Goal: Task Accomplishment & Management: Complete application form

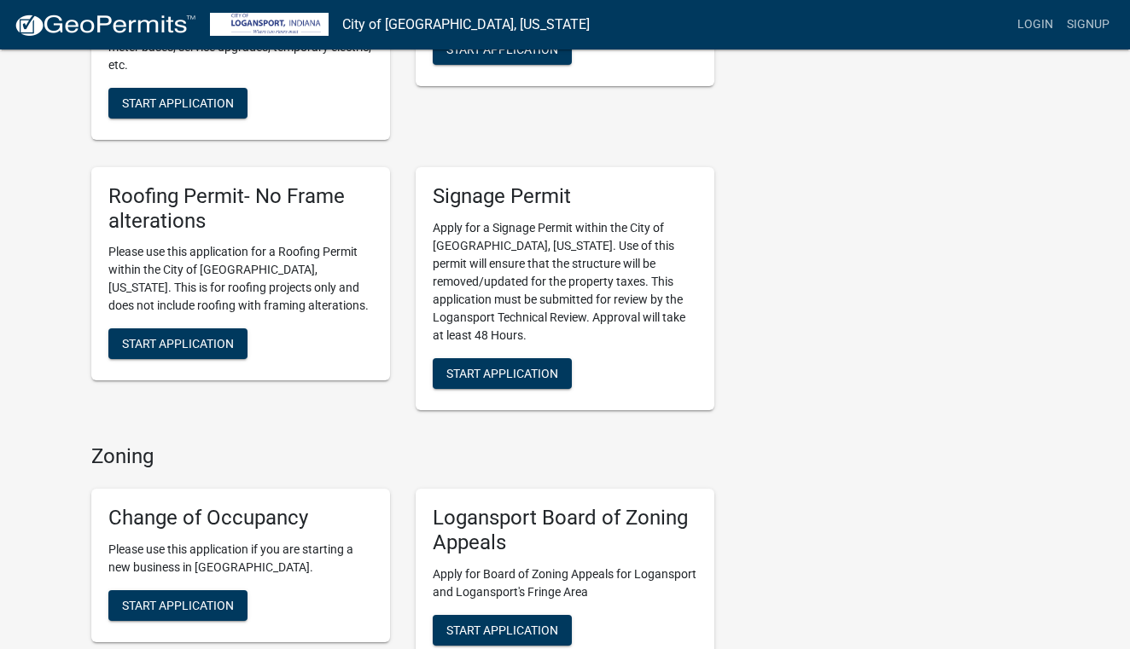
scroll to position [570, 0]
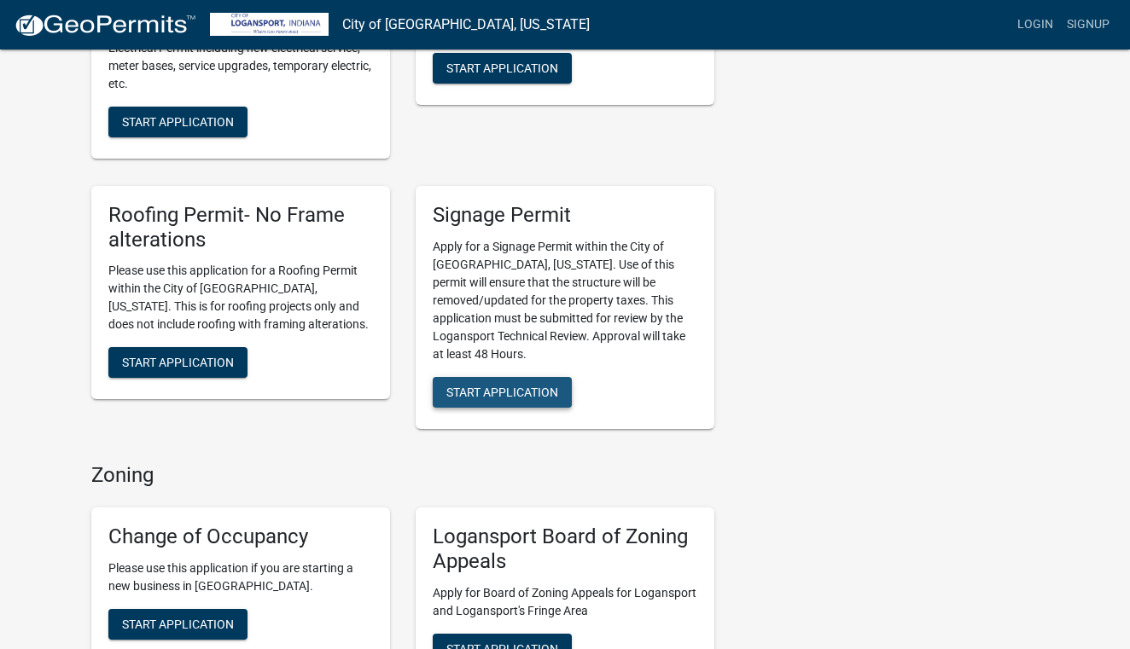
click at [509, 385] on span "Start Application" at bounding box center [502, 392] width 112 height 14
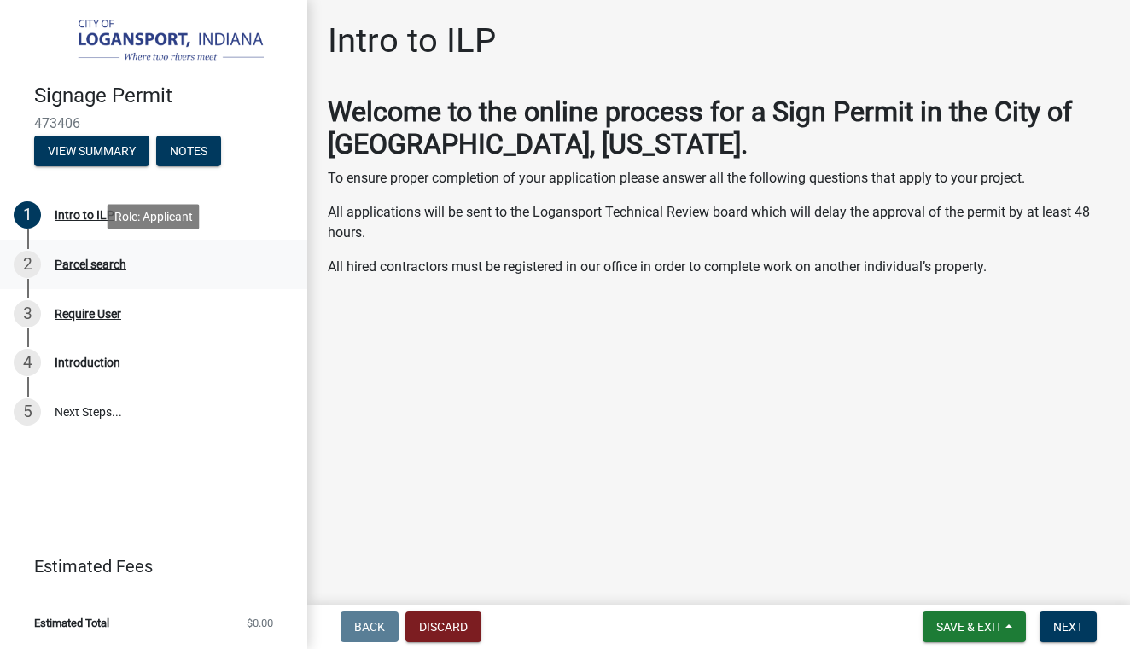
click at [61, 267] on div "Parcel search" at bounding box center [91, 265] width 72 height 12
click at [75, 260] on div "Parcel search" at bounding box center [91, 265] width 72 height 12
drag, startPoint x: 1064, startPoint y: 621, endPoint x: 1064, endPoint y: 608, distance: 12.8
click at [1064, 620] on span "Next" at bounding box center [1068, 627] width 30 height 14
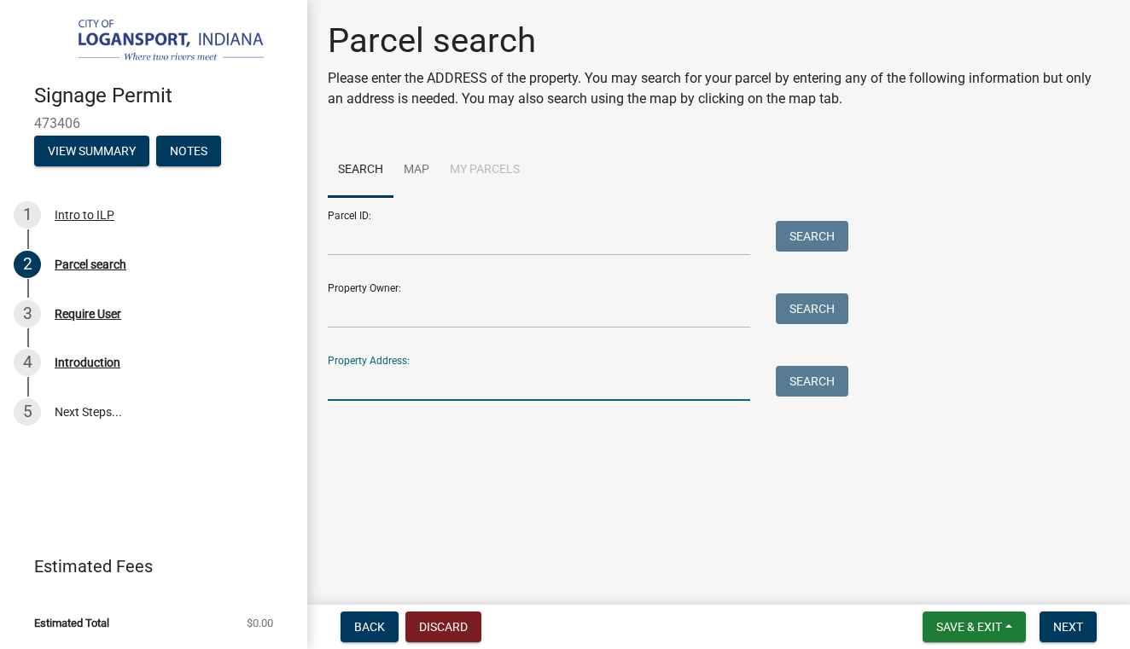
drag, startPoint x: 636, startPoint y: 388, endPoint x: 636, endPoint y: 364, distance: 23.9
click at [636, 385] on input "Property Address:" at bounding box center [539, 383] width 422 height 35
click at [1052, 625] on button "Next" at bounding box center [1067, 627] width 57 height 31
click at [359, 378] on input "[STREET_ADDRESS]" at bounding box center [539, 383] width 422 height 35
type input "[STREET_ADDRESS]"
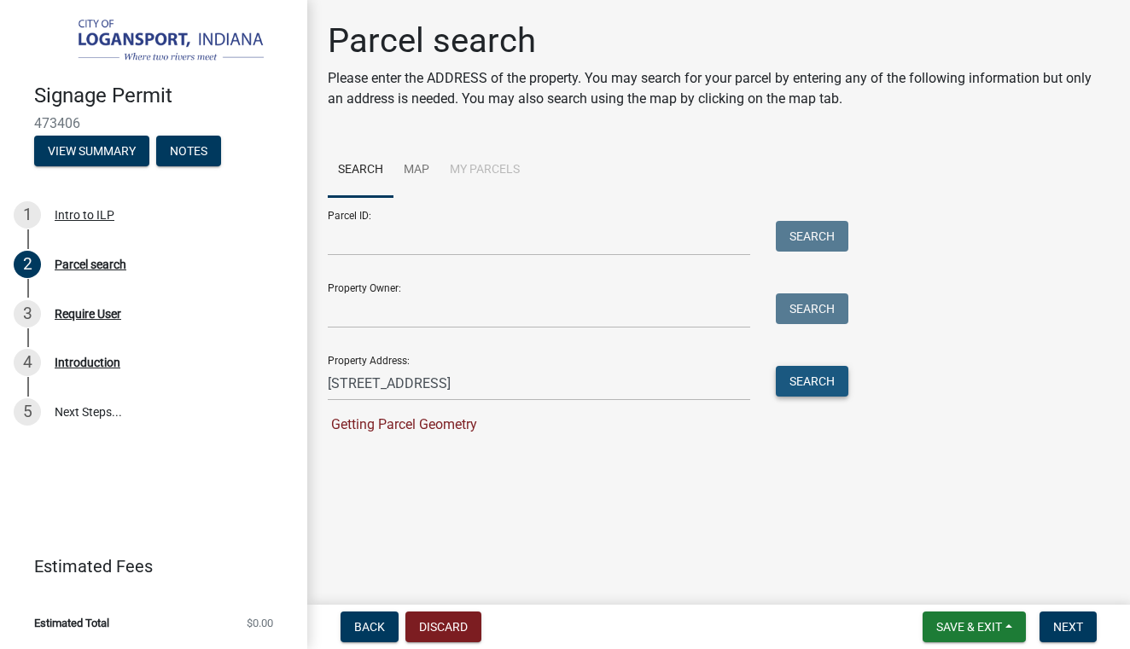
click at [825, 381] on button "Search" at bounding box center [812, 381] width 73 height 31
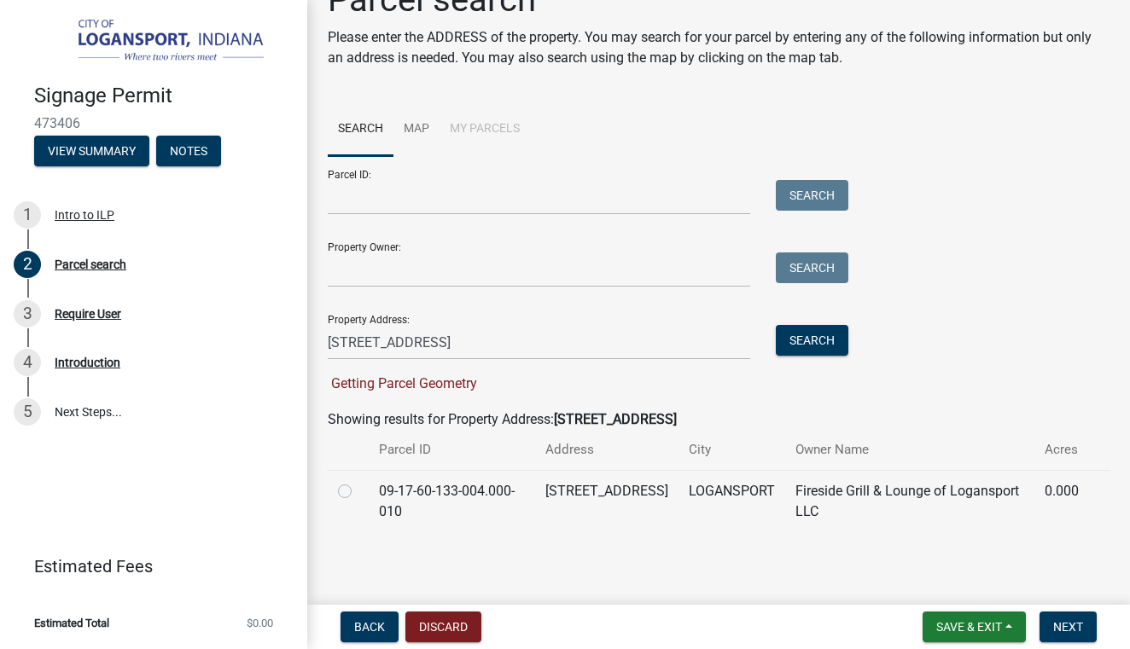
click at [358, 481] on label at bounding box center [358, 481] width 0 height 0
click at [358, 490] on input "radio" at bounding box center [363, 486] width 11 height 11
radio input "true"
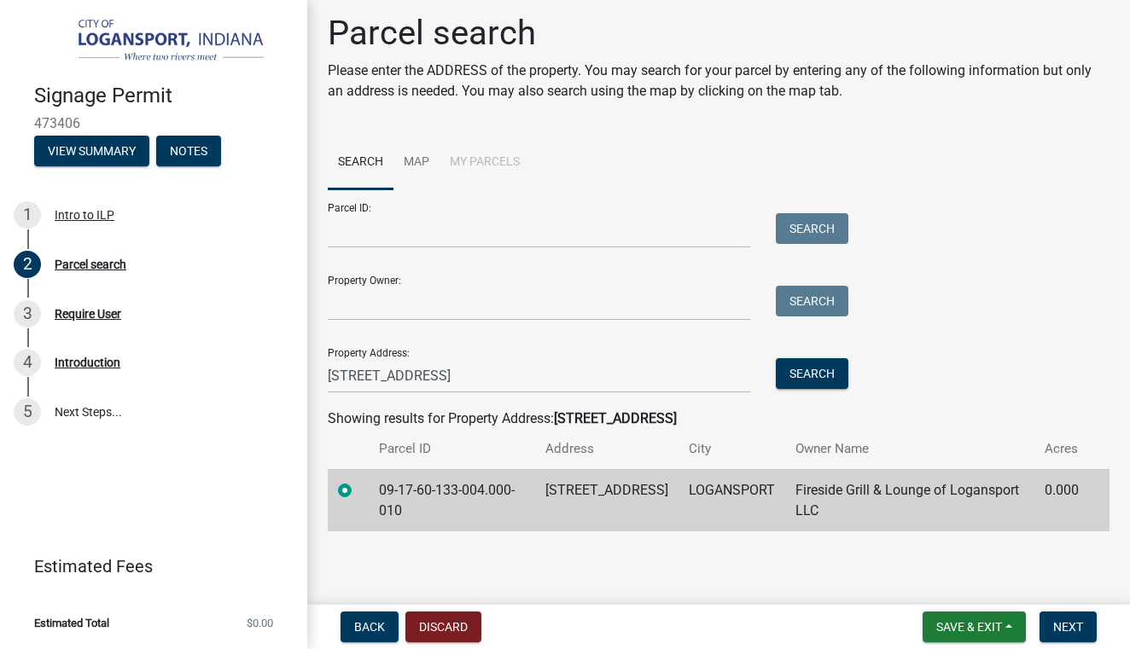
scroll to position [7, 0]
click at [1051, 622] on button "Next" at bounding box center [1067, 627] width 57 height 31
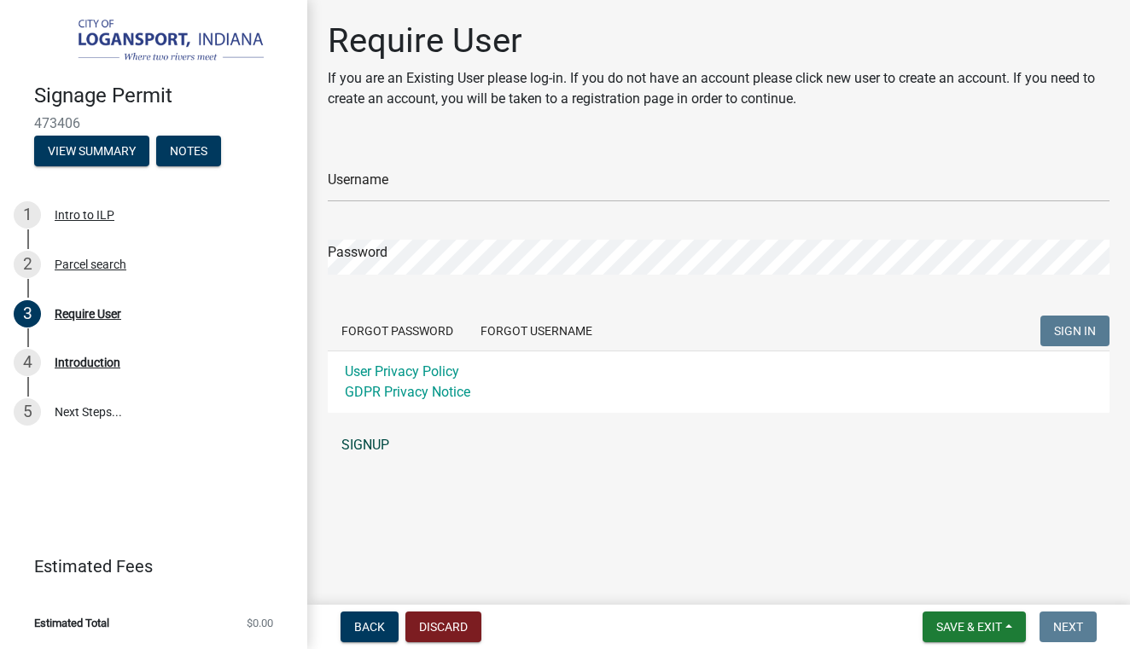
click at [373, 439] on link "SIGNUP" at bounding box center [719, 445] width 782 height 34
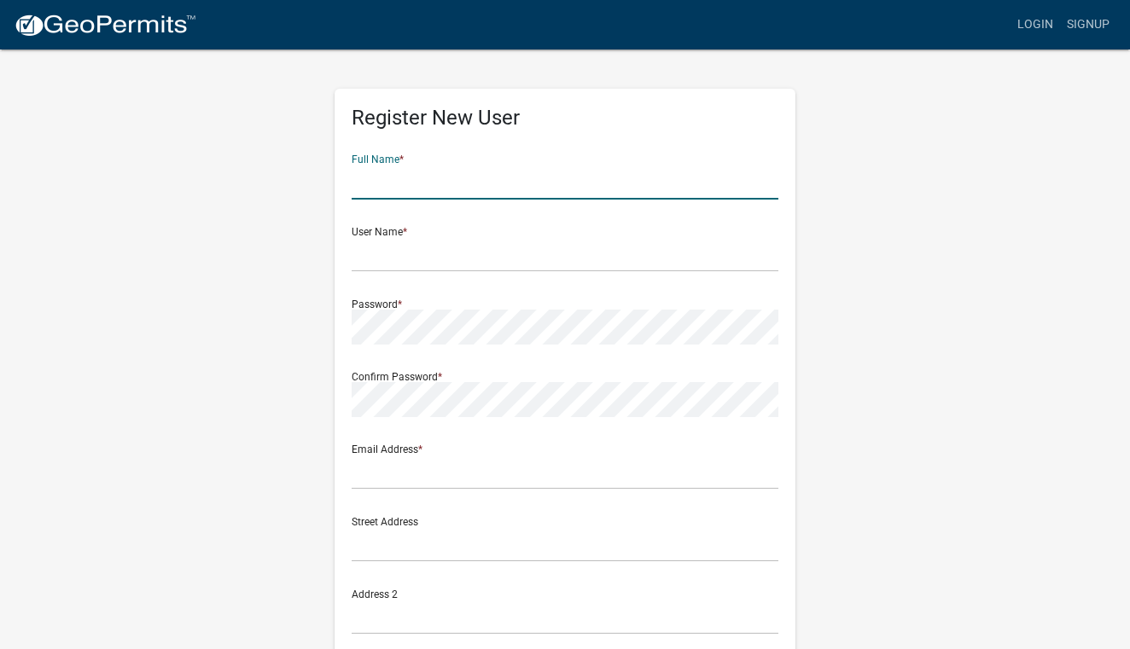
drag, startPoint x: 457, startPoint y: 195, endPoint x: 457, endPoint y: 180, distance: 14.5
type input "[PERSON_NAME]"
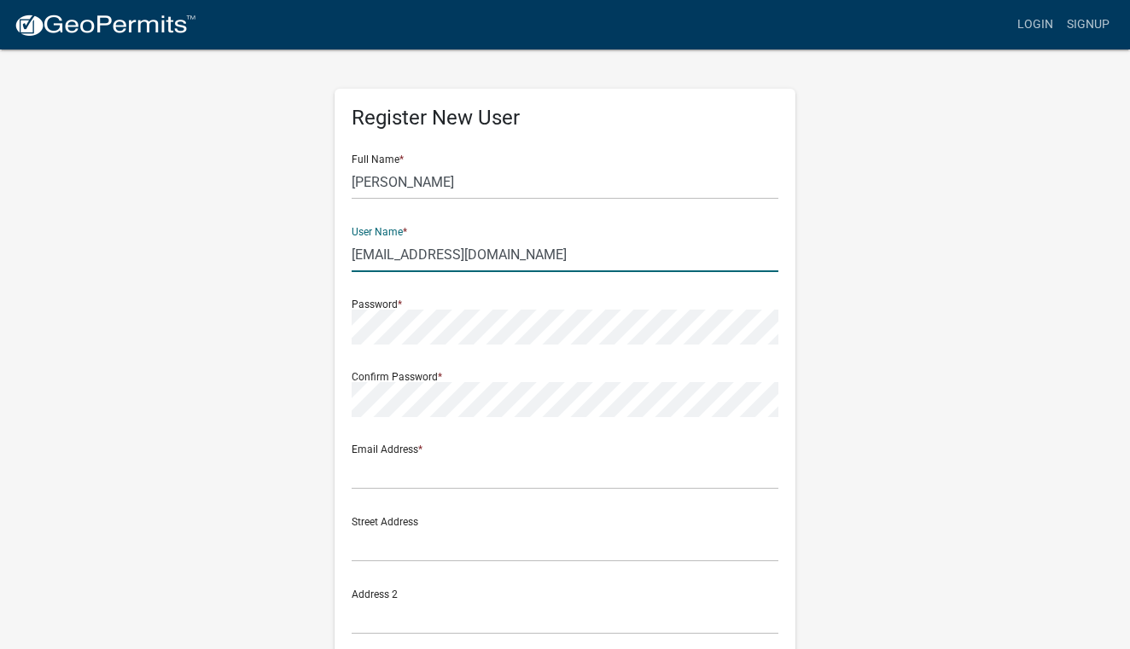
type input "[EMAIL_ADDRESS][DOMAIN_NAME]"
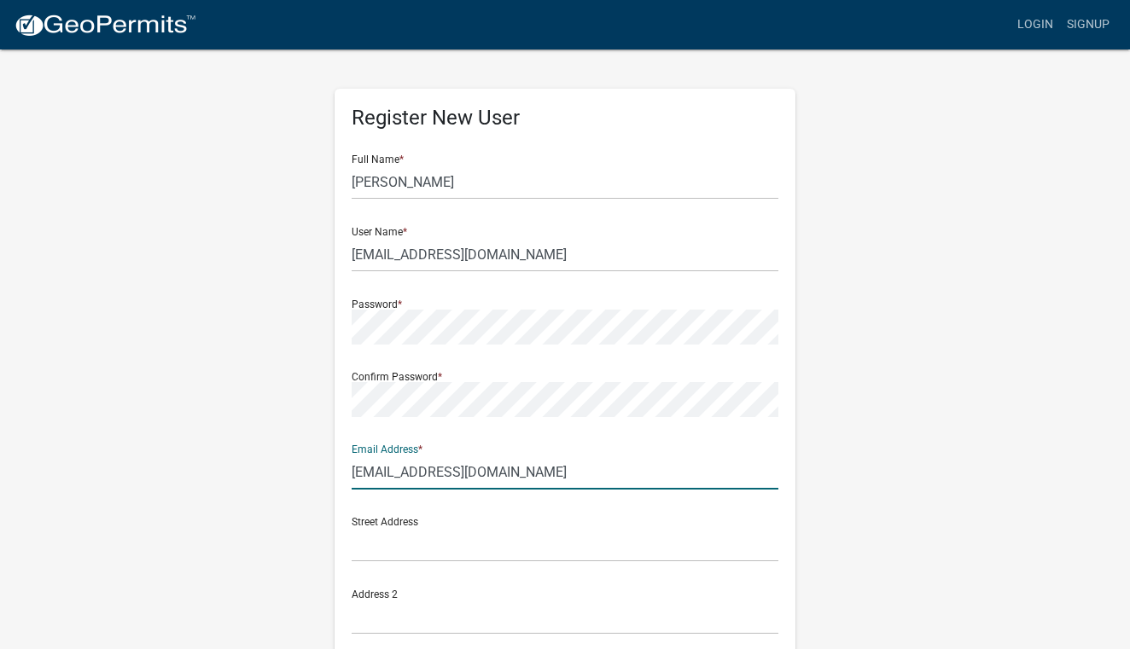
type input "[EMAIL_ADDRESS][DOMAIN_NAME]"
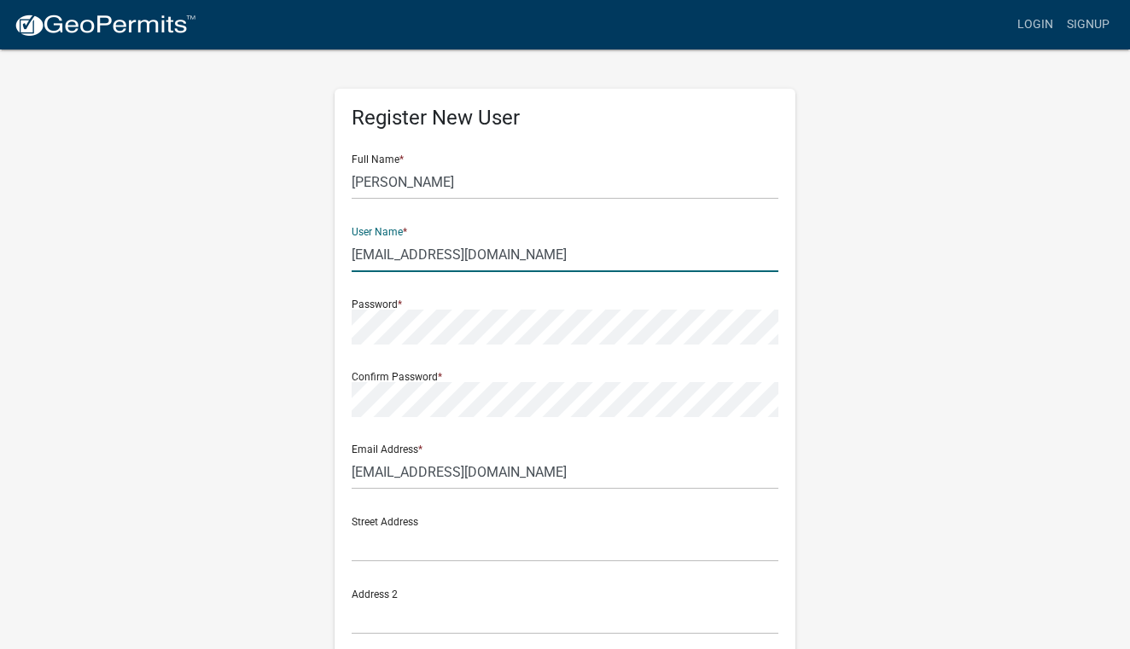
click at [518, 254] on input "[EMAIL_ADDRESS][DOMAIN_NAME]" at bounding box center [565, 254] width 427 height 35
type input "samgarcia"
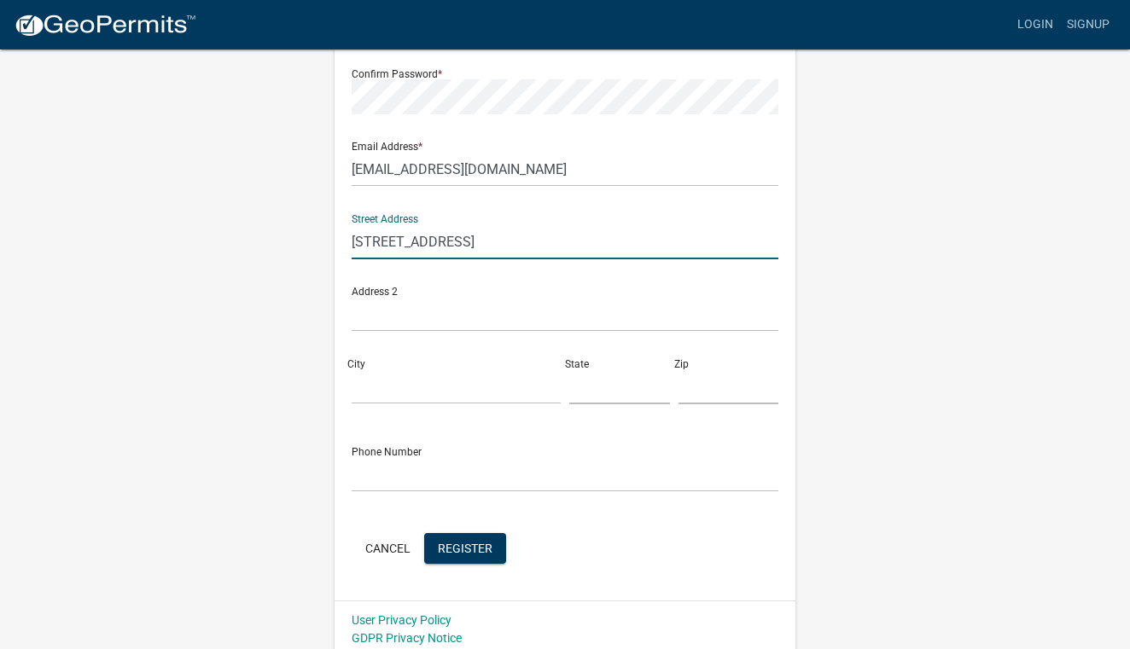
scroll to position [310, 0]
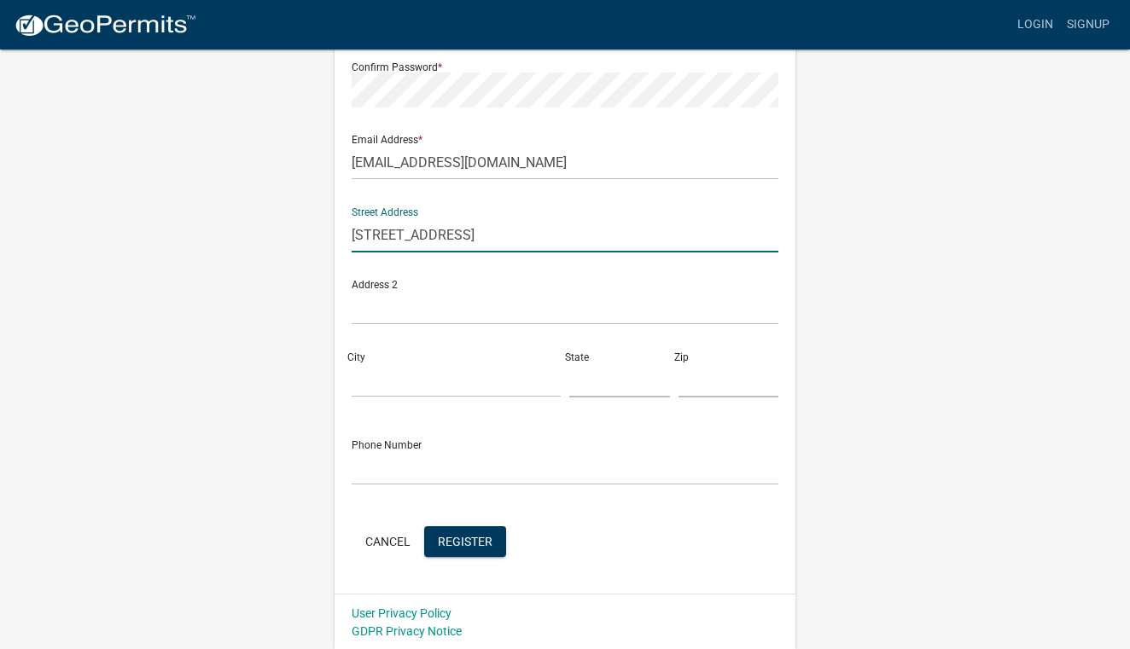
type input "[STREET_ADDRESS]"
type input "logansport"
type input "in"
type input "46947"
click at [587, 237] on input "[STREET_ADDRESS]" at bounding box center [565, 235] width 427 height 35
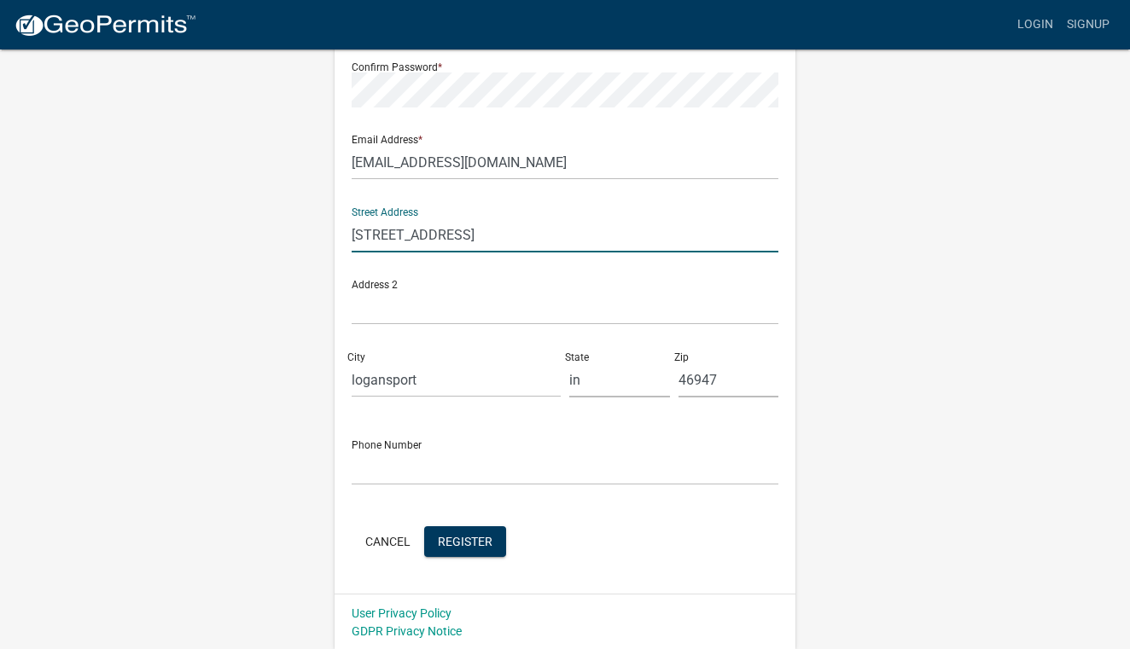
type input "[STREET_ADDRESS]"
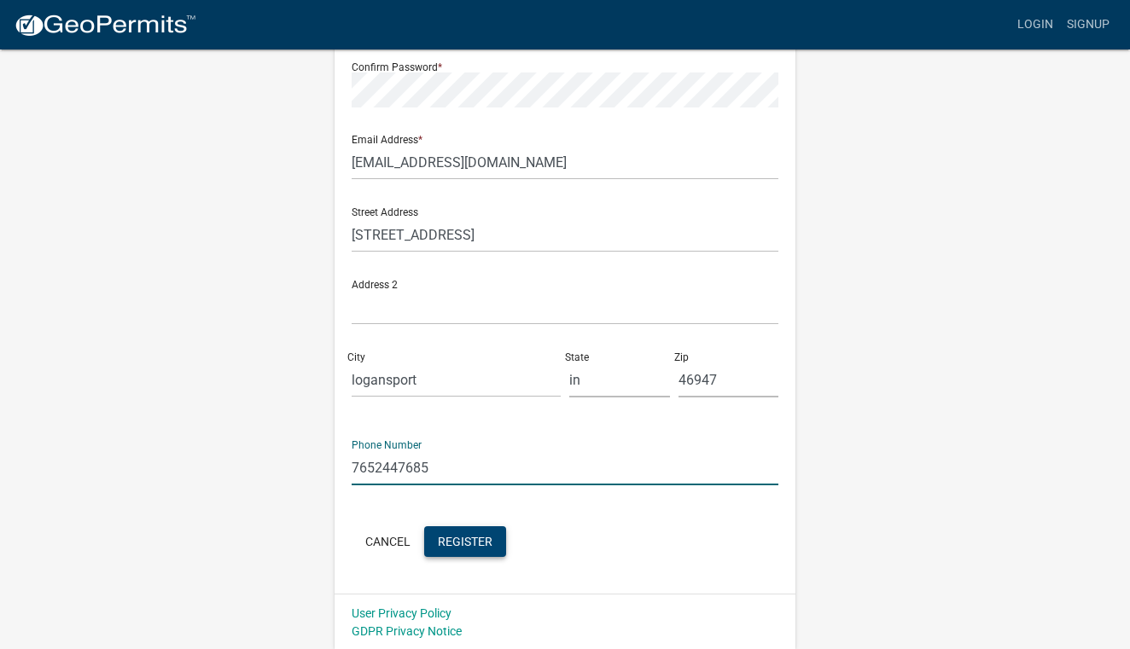
type input "7652447685"
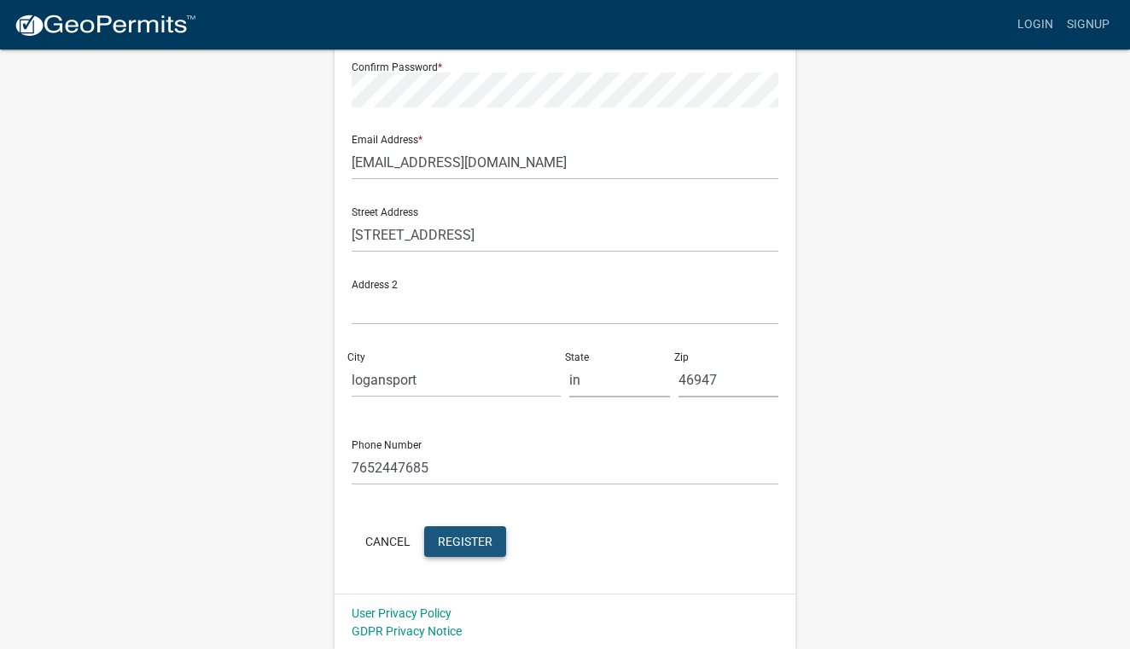
click at [484, 549] on button "Register" at bounding box center [465, 541] width 82 height 31
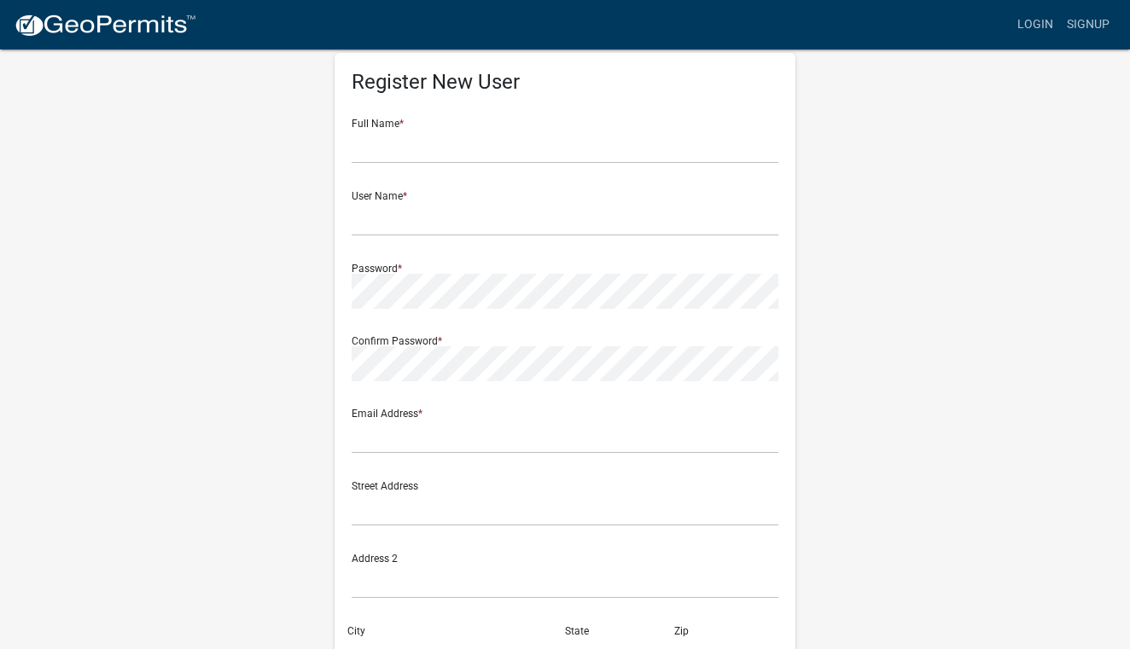
scroll to position [42, 0]
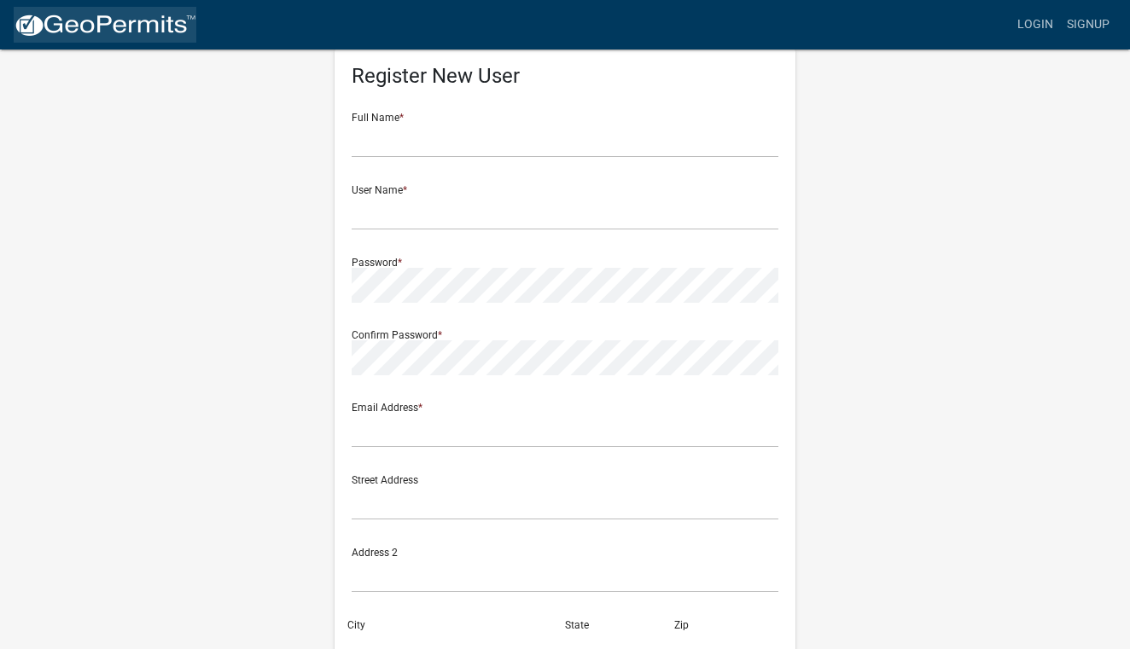
click at [177, 24] on img at bounding box center [105, 26] width 183 height 26
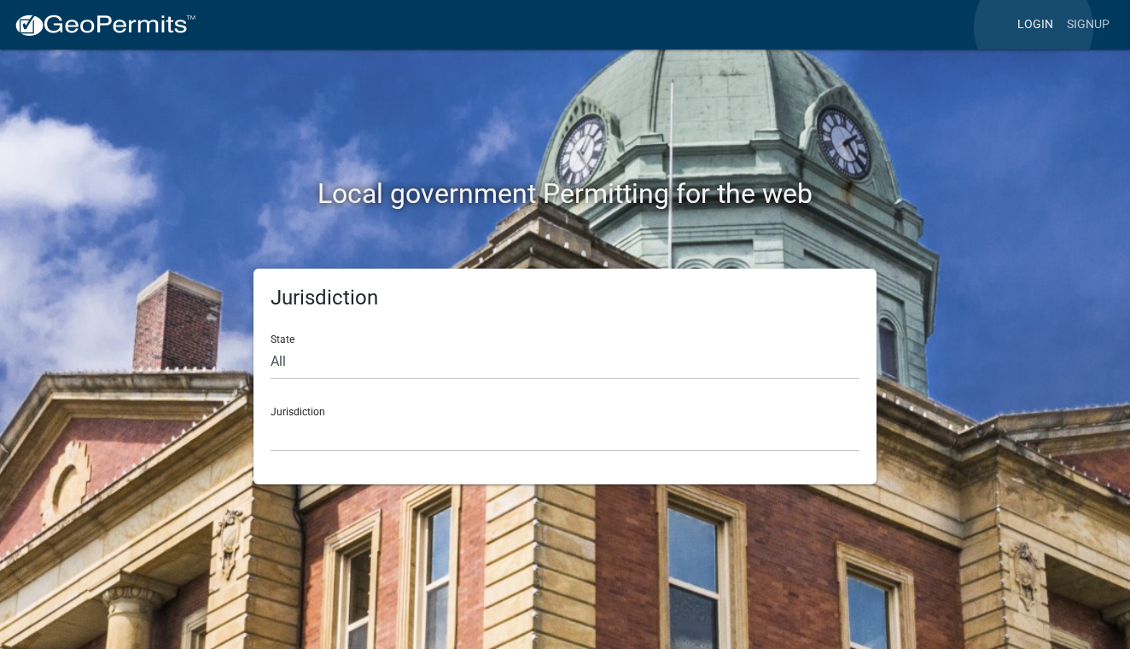
click at [1033, 27] on link "Login" at bounding box center [1034, 25] width 49 height 32
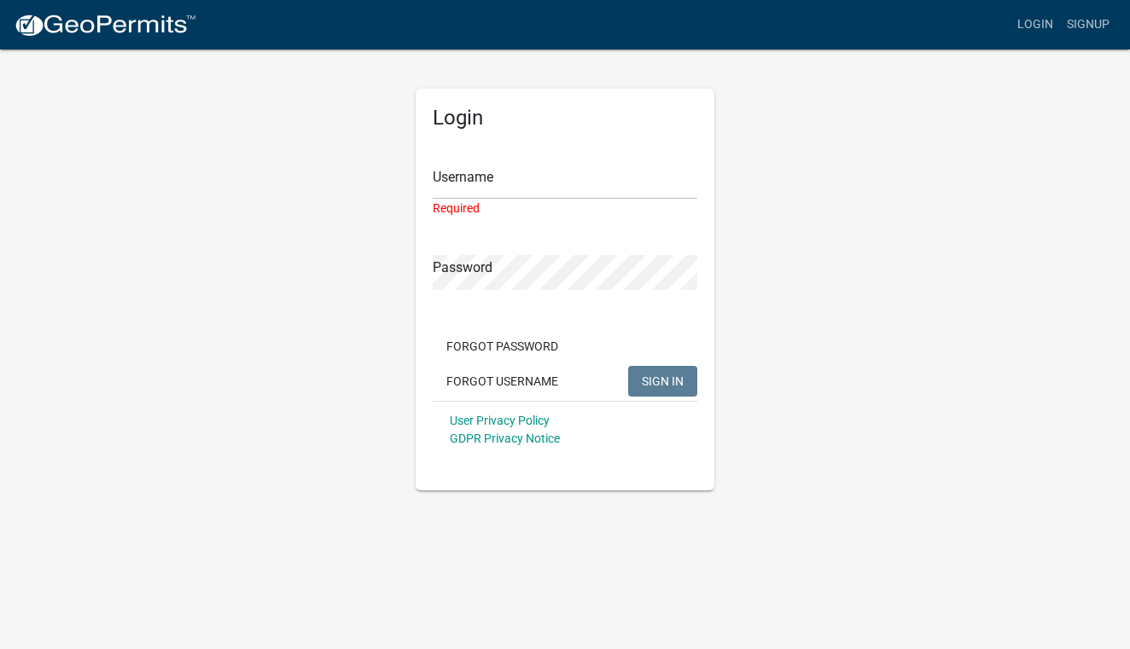
click at [543, 154] on div "Username Required" at bounding box center [565, 179] width 264 height 77
click at [532, 183] on input "Username" at bounding box center [565, 182] width 264 height 35
click at [576, 165] on input "Username" at bounding box center [565, 182] width 264 height 35
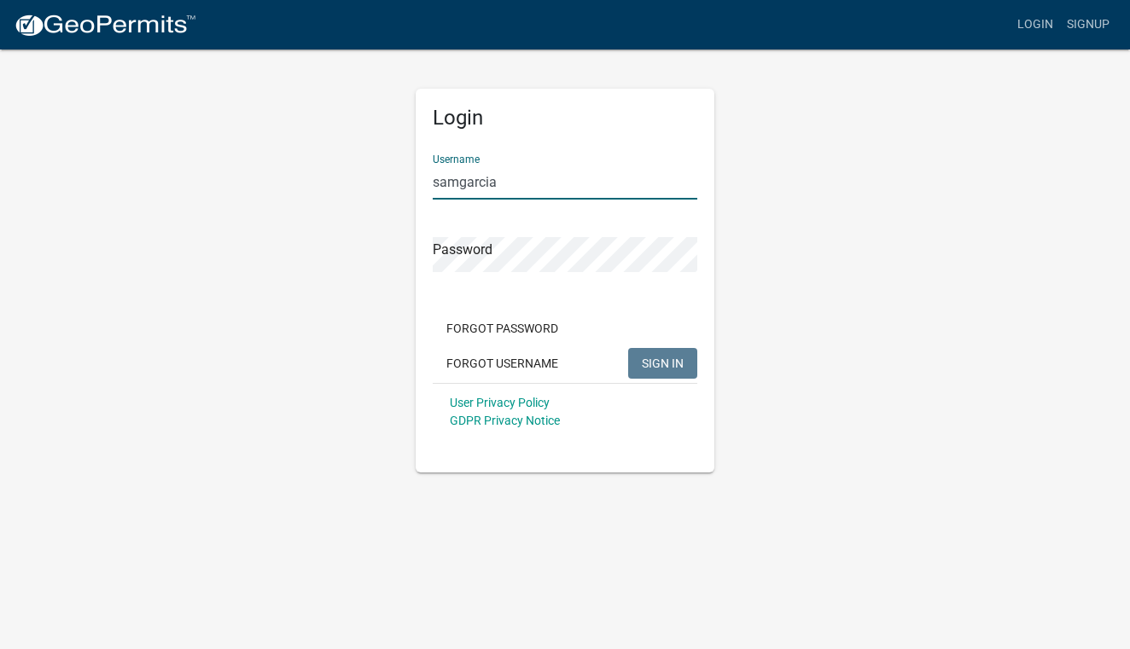
type input "samgarcia"
click at [611, 230] on div "Password" at bounding box center [565, 242] width 264 height 59
click at [662, 363] on button "SIGN IN" at bounding box center [662, 363] width 69 height 31
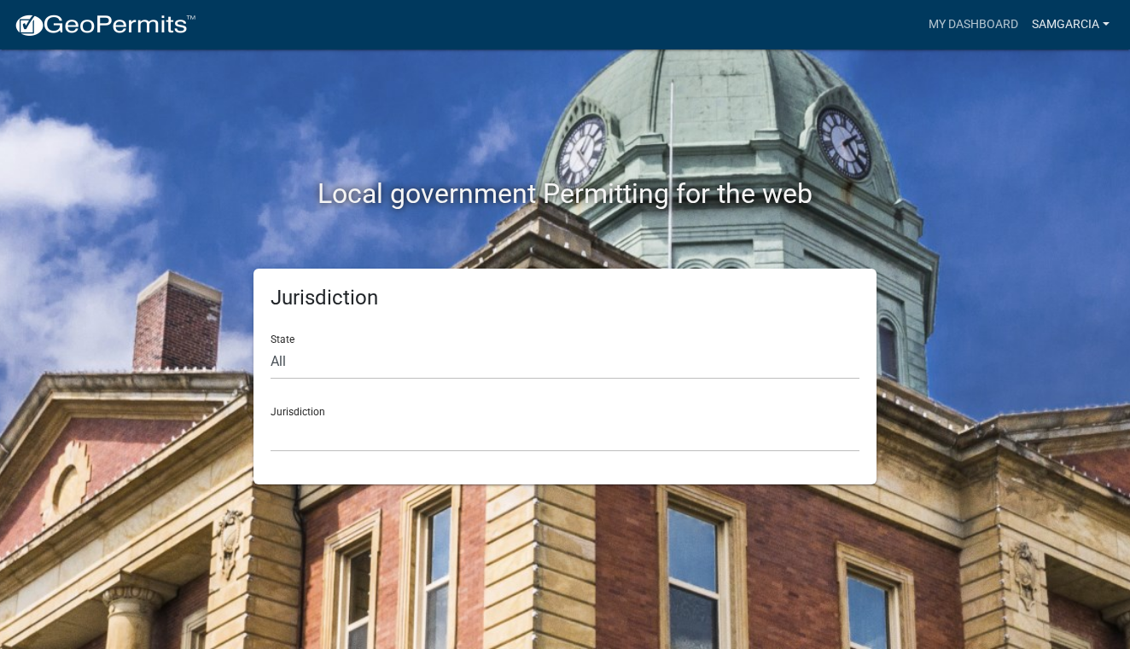
click at [1101, 24] on link "samgarcia" at bounding box center [1070, 25] width 91 height 32
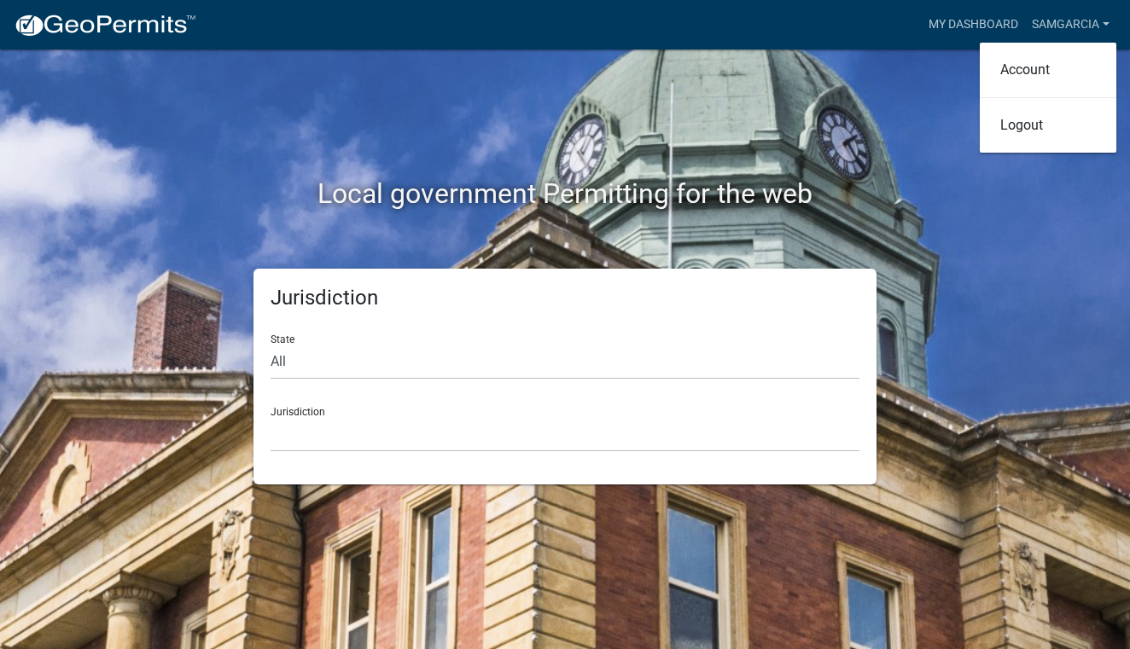
click at [826, 131] on div "Local government Permitting for the web" at bounding box center [564, 158] width 973 height 218
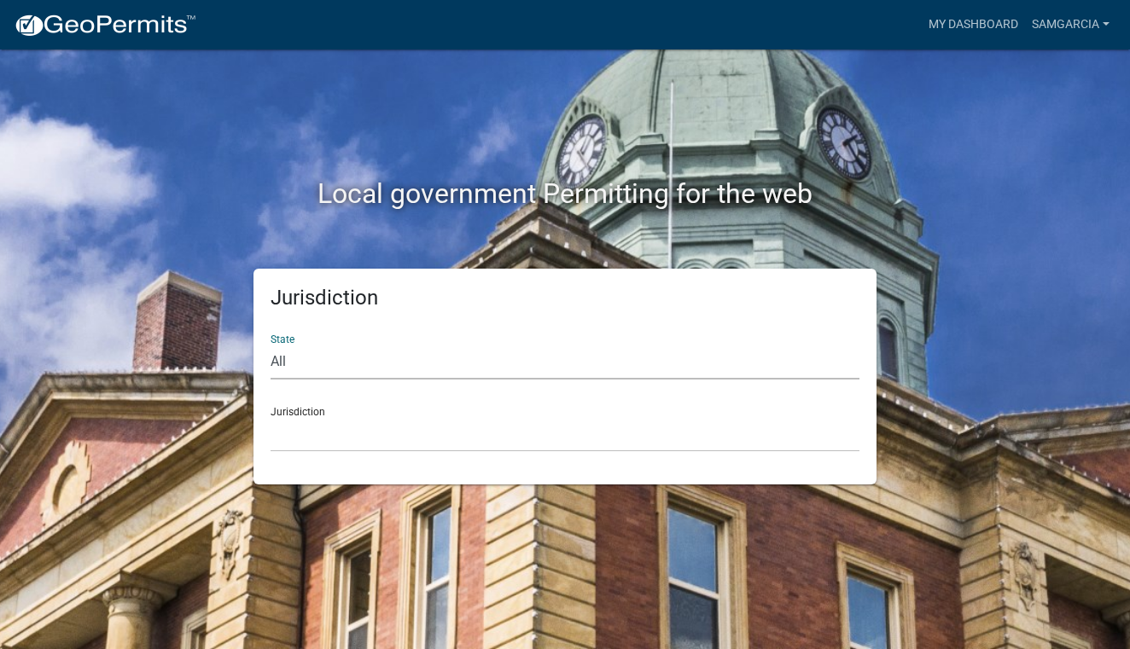
select select "Indiana"
drag, startPoint x: 332, startPoint y: 413, endPoint x: 328, endPoint y: 395, distance: 18.4
click at [330, 405] on div "Jurisdiction City of Charlestown, Indiana City of Jeffersonville, Indiana City …" at bounding box center [564, 422] width 589 height 59
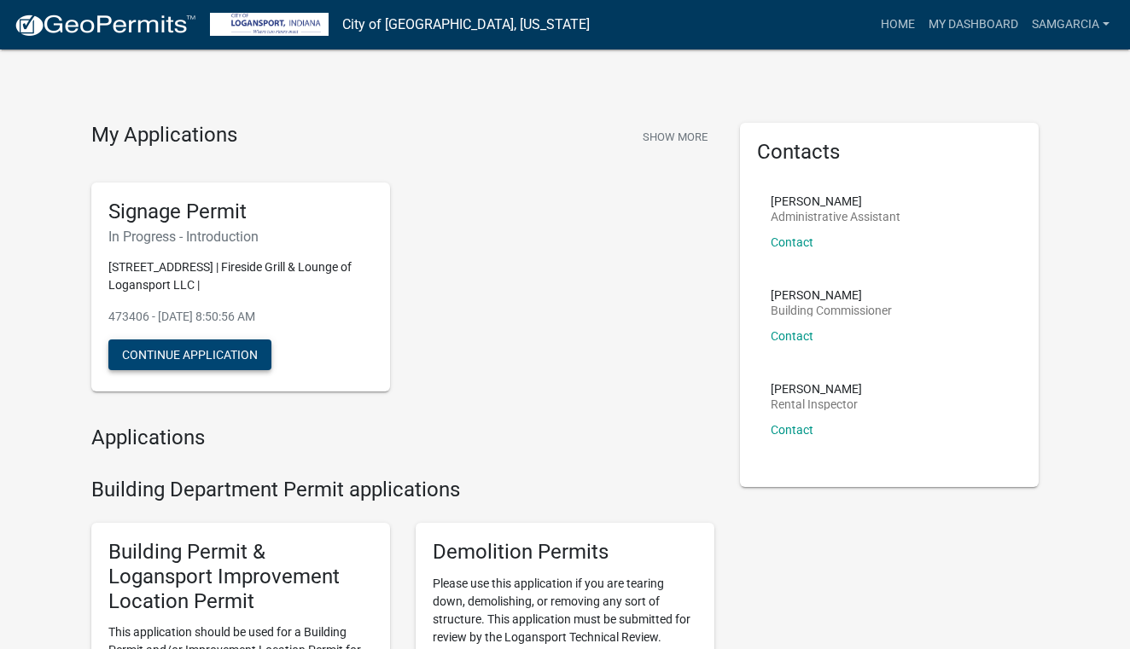
click at [248, 350] on button "Continue Application" at bounding box center [189, 355] width 163 height 31
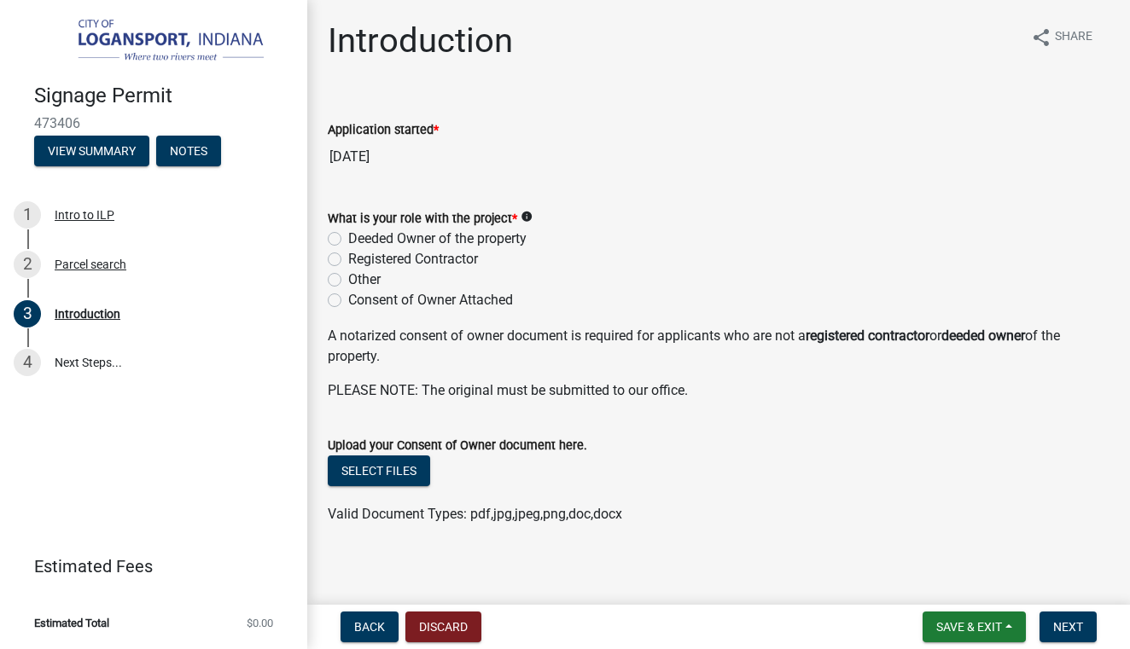
click at [348, 278] on label "Other" at bounding box center [364, 280] width 32 height 20
click at [348, 278] on input "Other" at bounding box center [353, 275] width 11 height 11
radio input "true"
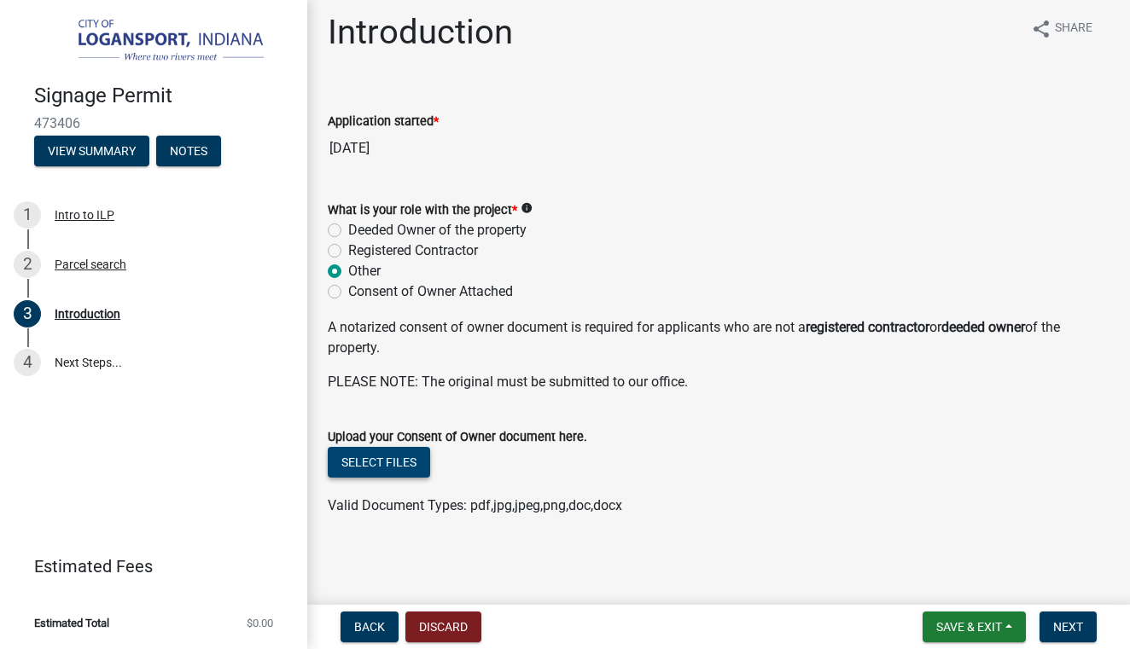
click at [401, 463] on button "Select files" at bounding box center [379, 462] width 102 height 31
click at [348, 290] on label "Consent of Owner Attached" at bounding box center [430, 292] width 165 height 20
click at [348, 290] on input "Consent of Owner Attached" at bounding box center [353, 287] width 11 height 11
radio input "true"
click at [348, 269] on label "Other" at bounding box center [364, 271] width 32 height 20
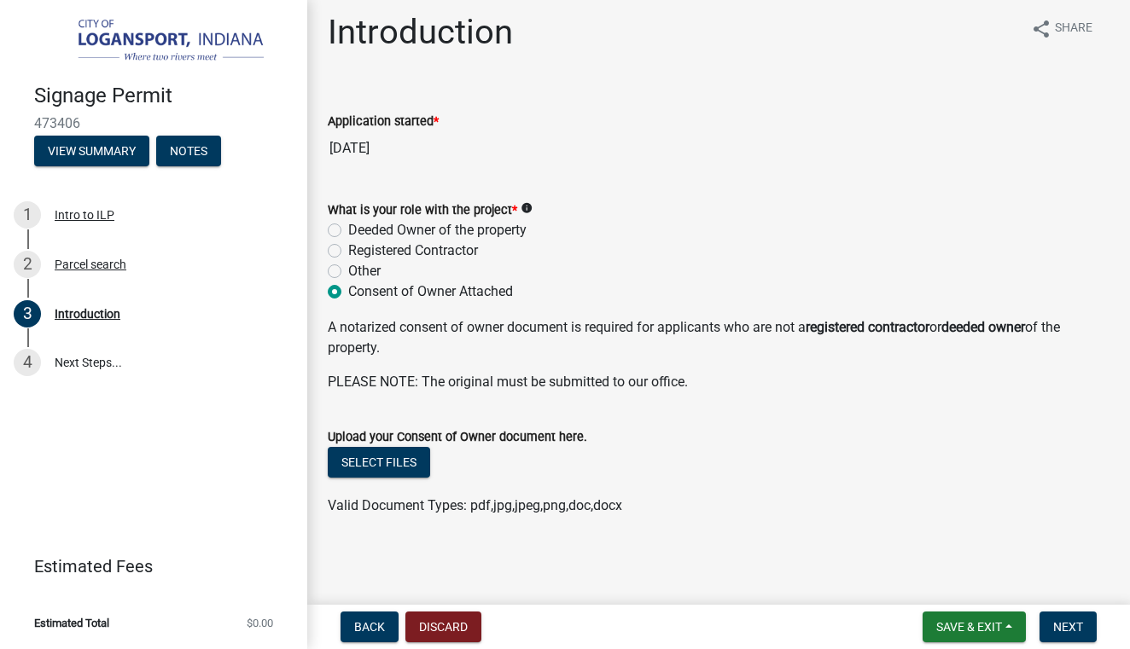
click at [348, 269] on input "Other" at bounding box center [353, 266] width 11 height 11
radio input "true"
